Goal: Task Accomplishment & Management: Use online tool/utility

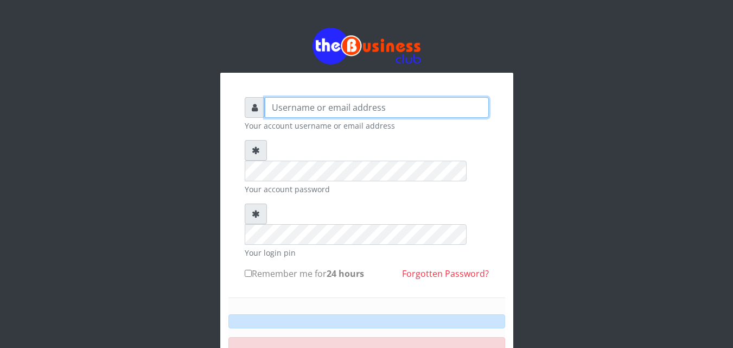
click at [291, 97] on input "text" at bounding box center [377, 107] width 224 height 21
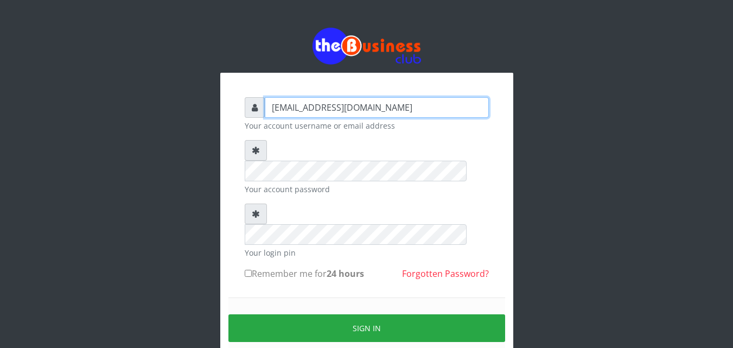
type input "samueloyewole466@gmail.com"
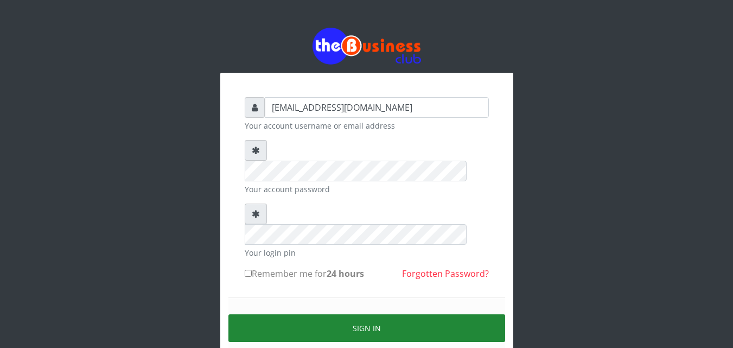
click at [408, 314] on button "Sign in" at bounding box center [367, 328] width 277 height 28
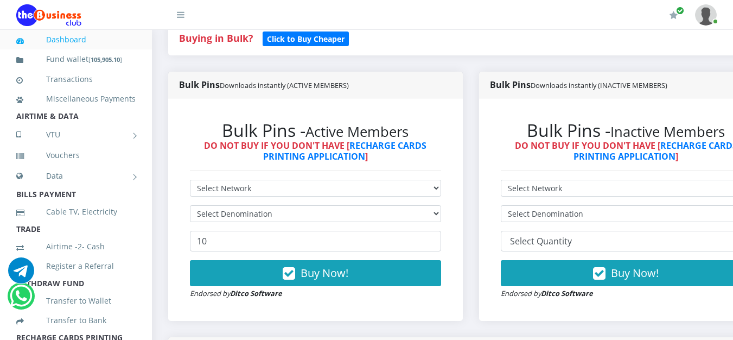
scroll to position [244, 0]
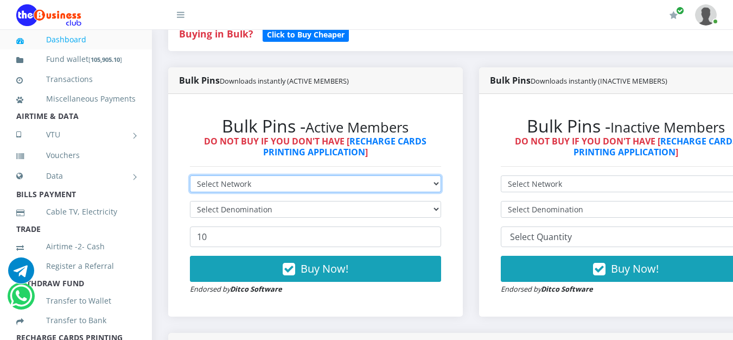
click at [441, 185] on select "Select Network MTN Globacom 9Mobile Airtel" at bounding box center [315, 183] width 251 height 17
select select "MTN"
click at [190, 177] on select "Select Network MTN Globacom 9Mobile Airtel" at bounding box center [315, 183] width 251 height 17
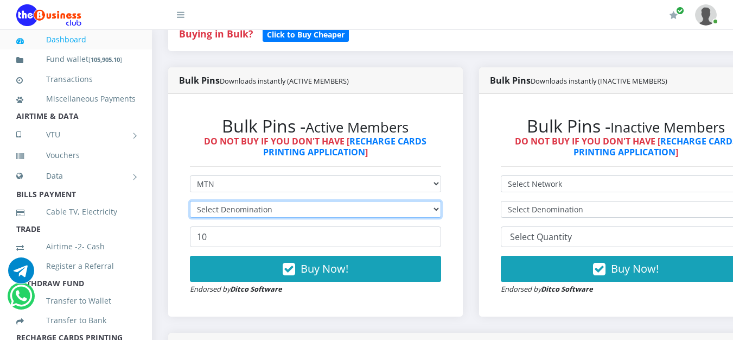
click at [441, 212] on select "Select Denomination" at bounding box center [315, 209] width 251 height 17
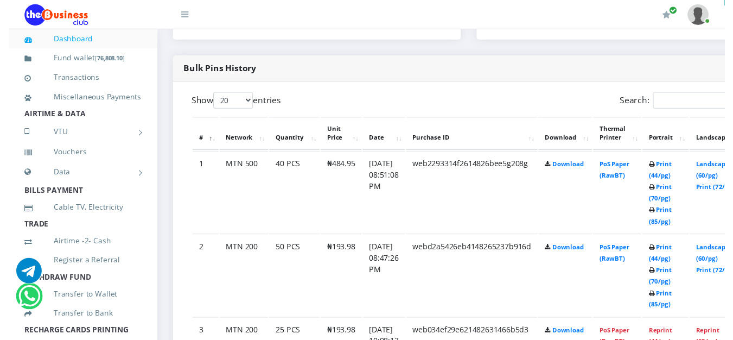
scroll to position [530, 0]
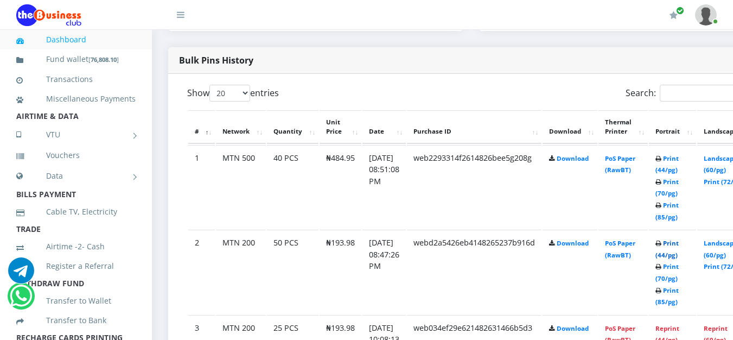
click at [679, 247] on link "Print (44/pg)" at bounding box center [667, 249] width 23 height 20
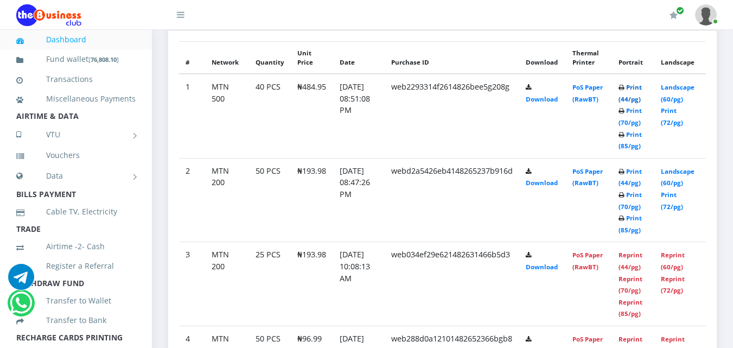
scroll to position [520, 0]
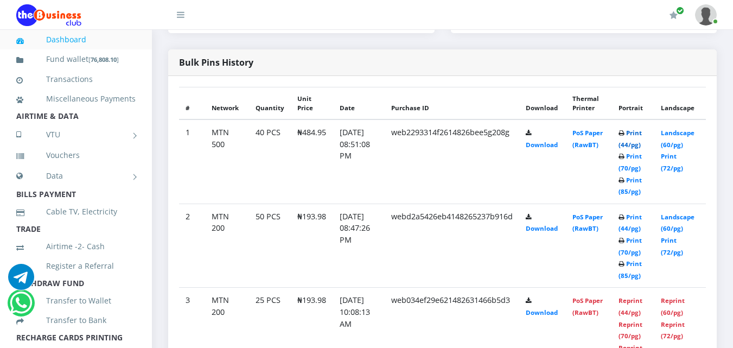
click at [637, 134] on link "Print (44/pg)" at bounding box center [630, 139] width 23 height 20
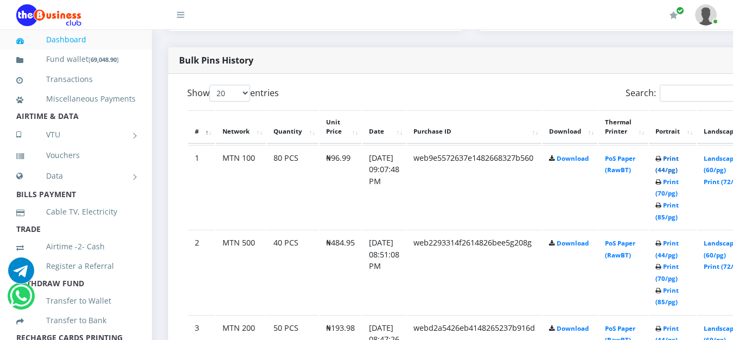
click at [679, 161] on link "Print (44/pg)" at bounding box center [667, 164] width 23 height 20
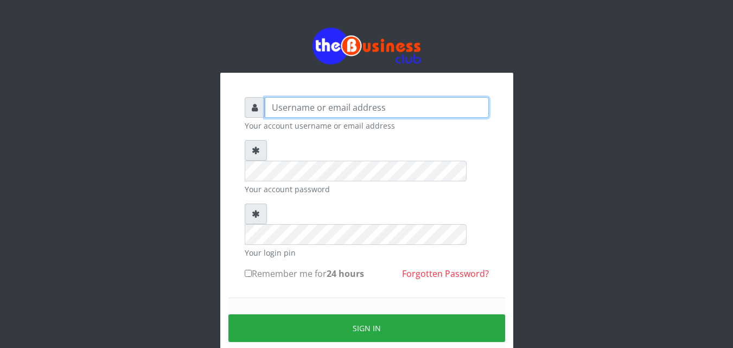
click at [291, 116] on input "text" at bounding box center [377, 107] width 224 height 21
type input "[EMAIL_ADDRESS][DOMAIN_NAME]"
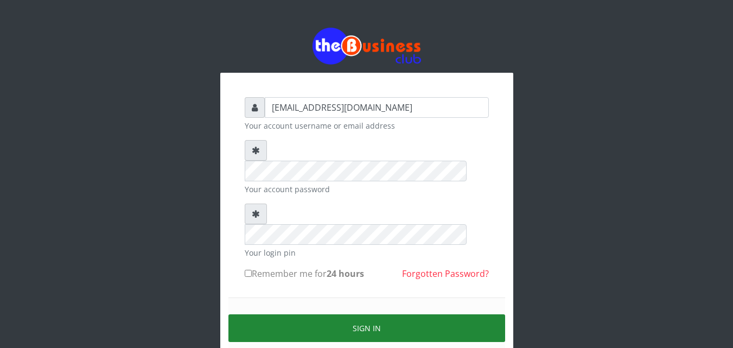
click at [357, 314] on button "Sign in" at bounding box center [367, 328] width 277 height 28
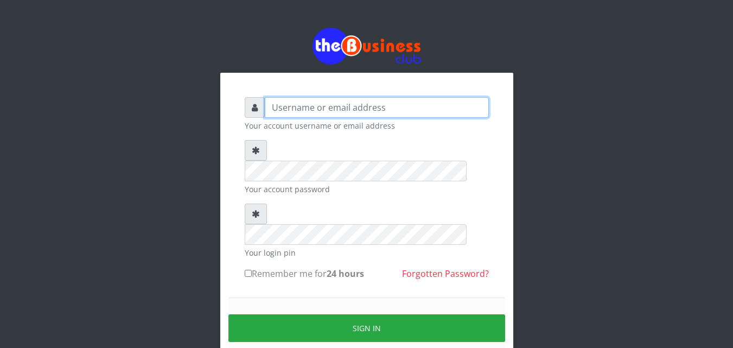
click at [314, 107] on input "text" at bounding box center [377, 107] width 224 height 21
type input "[EMAIL_ADDRESS][DOMAIN_NAME]"
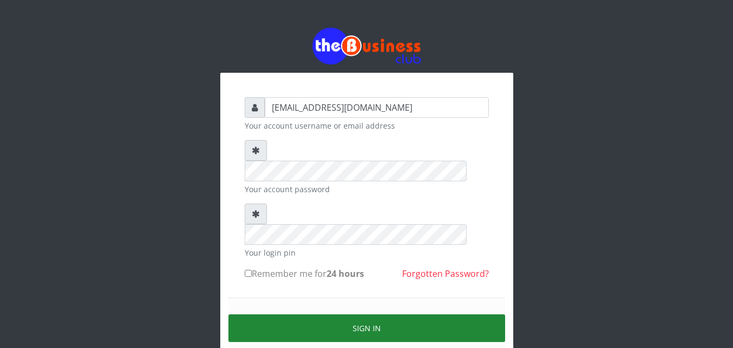
click at [346, 314] on button "Sign in" at bounding box center [367, 328] width 277 height 28
